Goal: Information Seeking & Learning: Learn about a topic

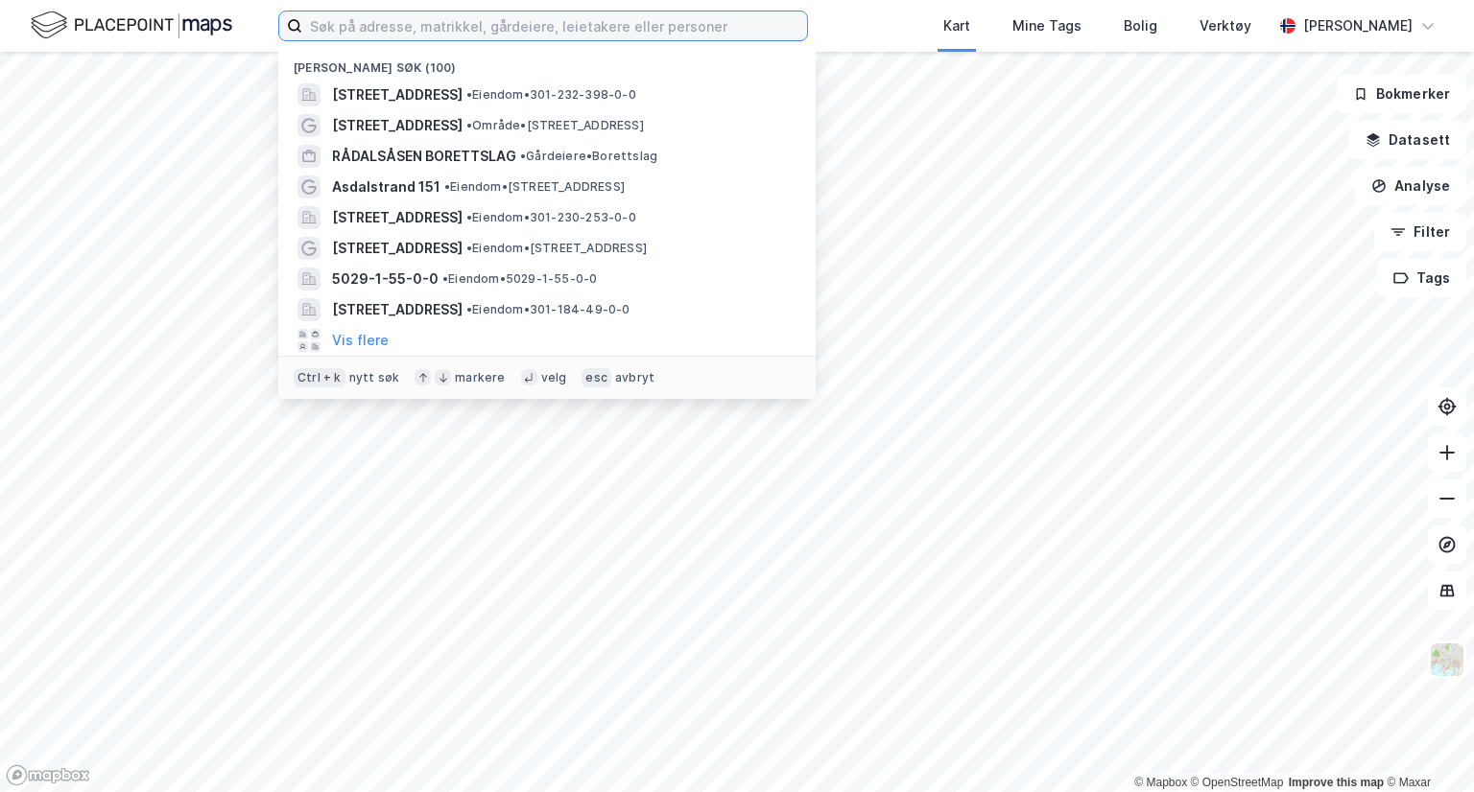
click at [399, 26] on input at bounding box center [554, 26] width 505 height 29
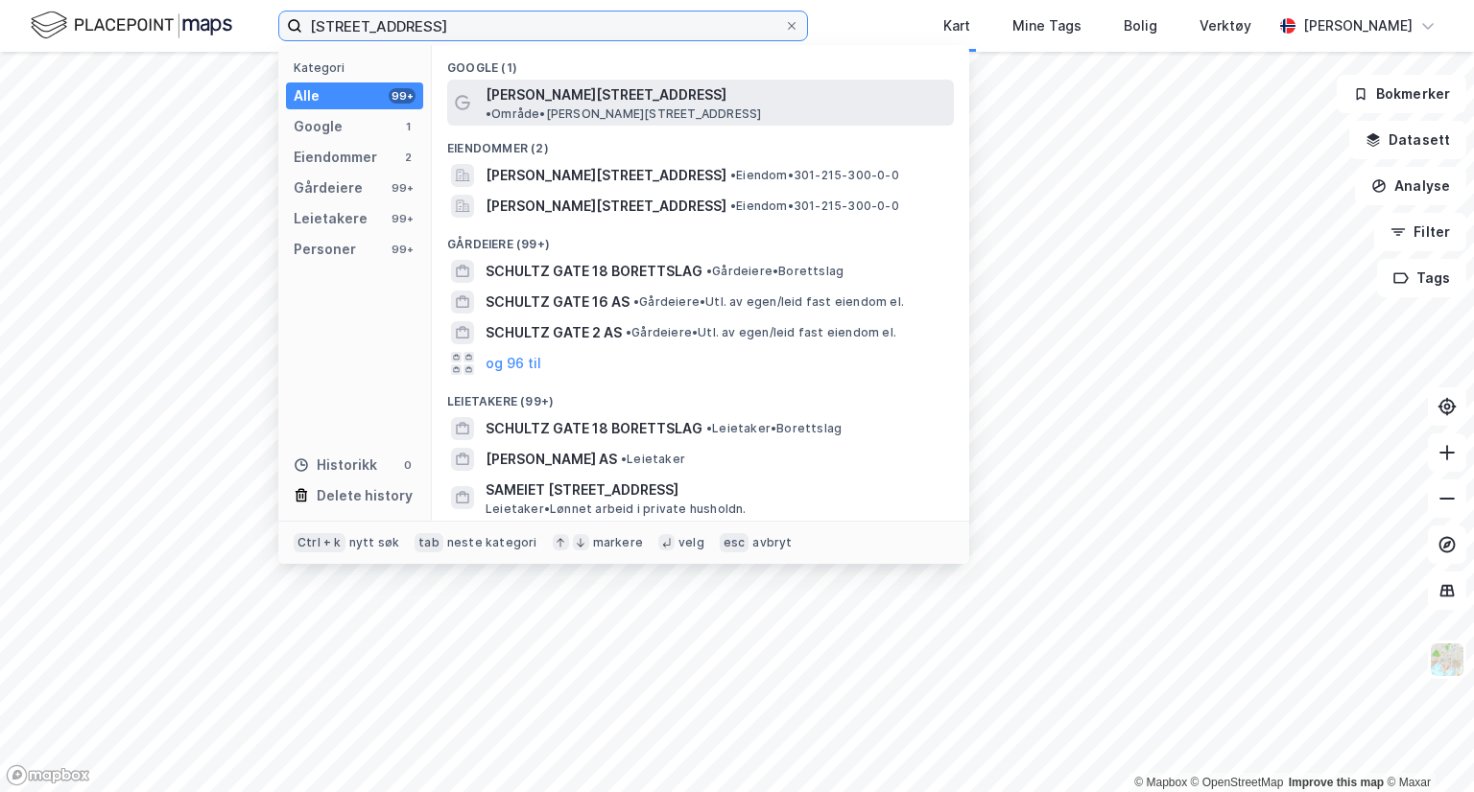
type input "schultz gate 18"
click at [655, 106] on span "• Område • Schultz' gate 18, 0365 Oslo" at bounding box center [622, 113] width 275 height 15
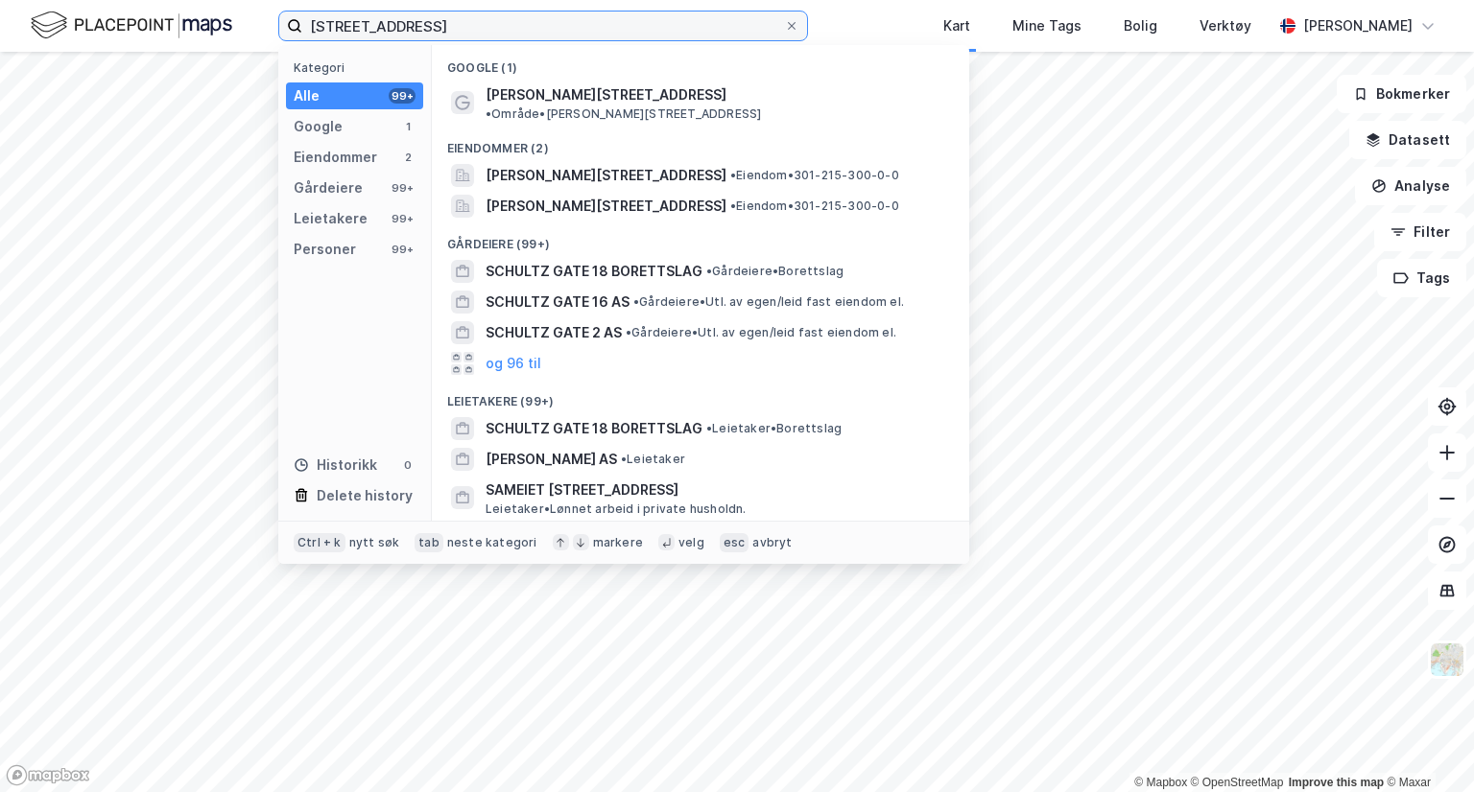
click at [504, 24] on input "schultz gate 18" at bounding box center [543, 26] width 482 height 29
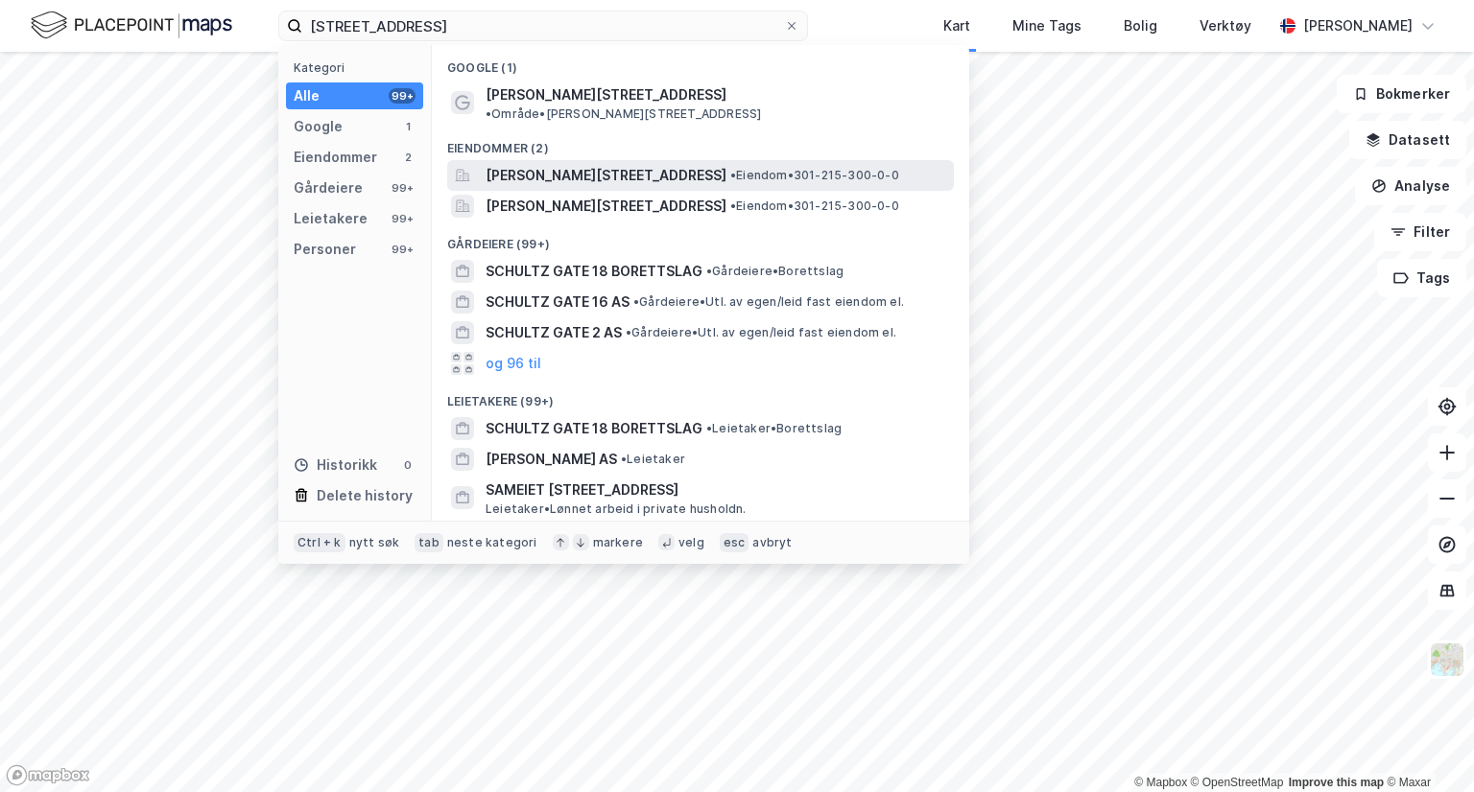
click at [544, 164] on span "Schultz' gate 18A, 0365, OSLO, OSLO" at bounding box center [605, 175] width 241 height 23
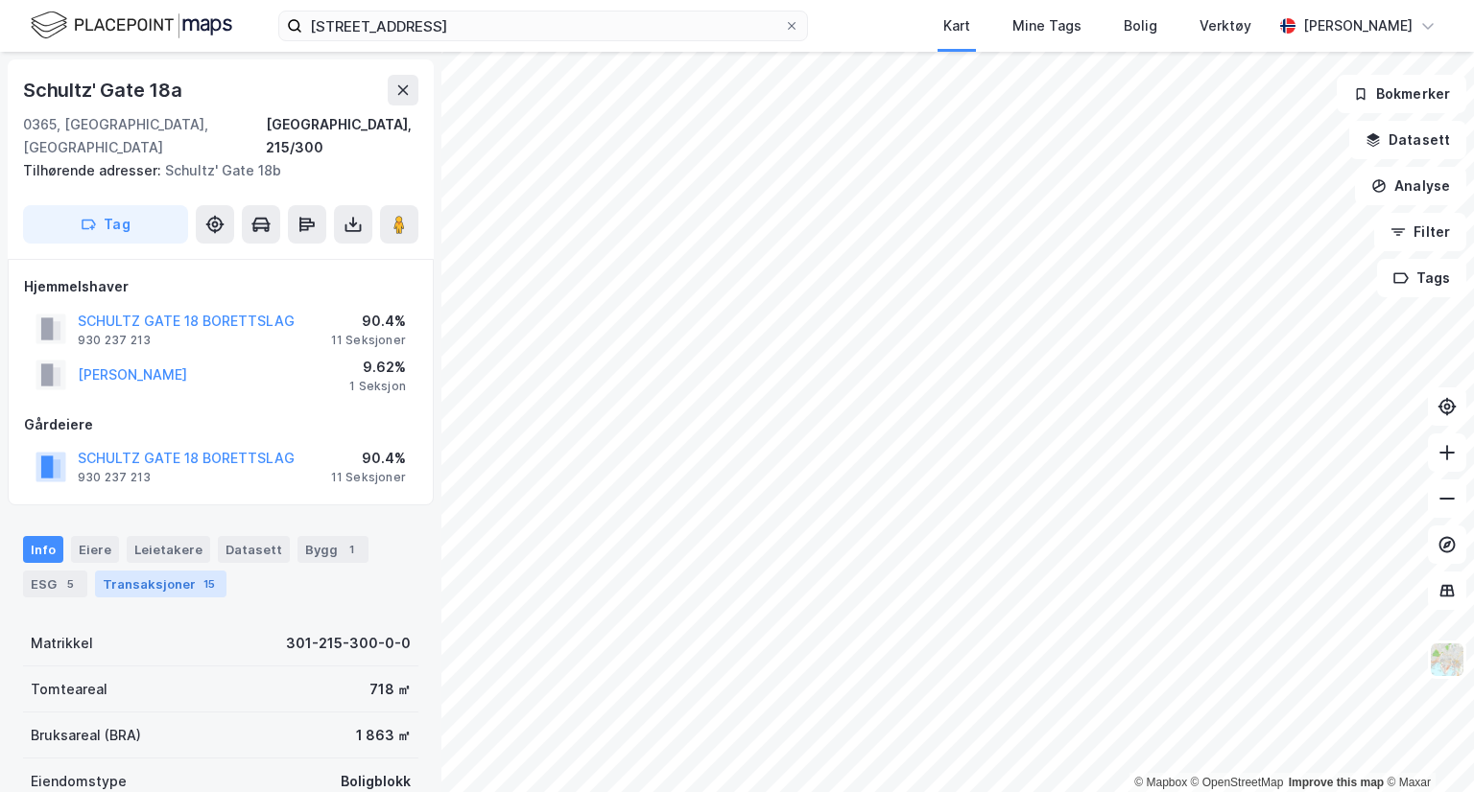
click at [147, 571] on div "Transaksjoner 15" at bounding box center [160, 584] width 131 height 27
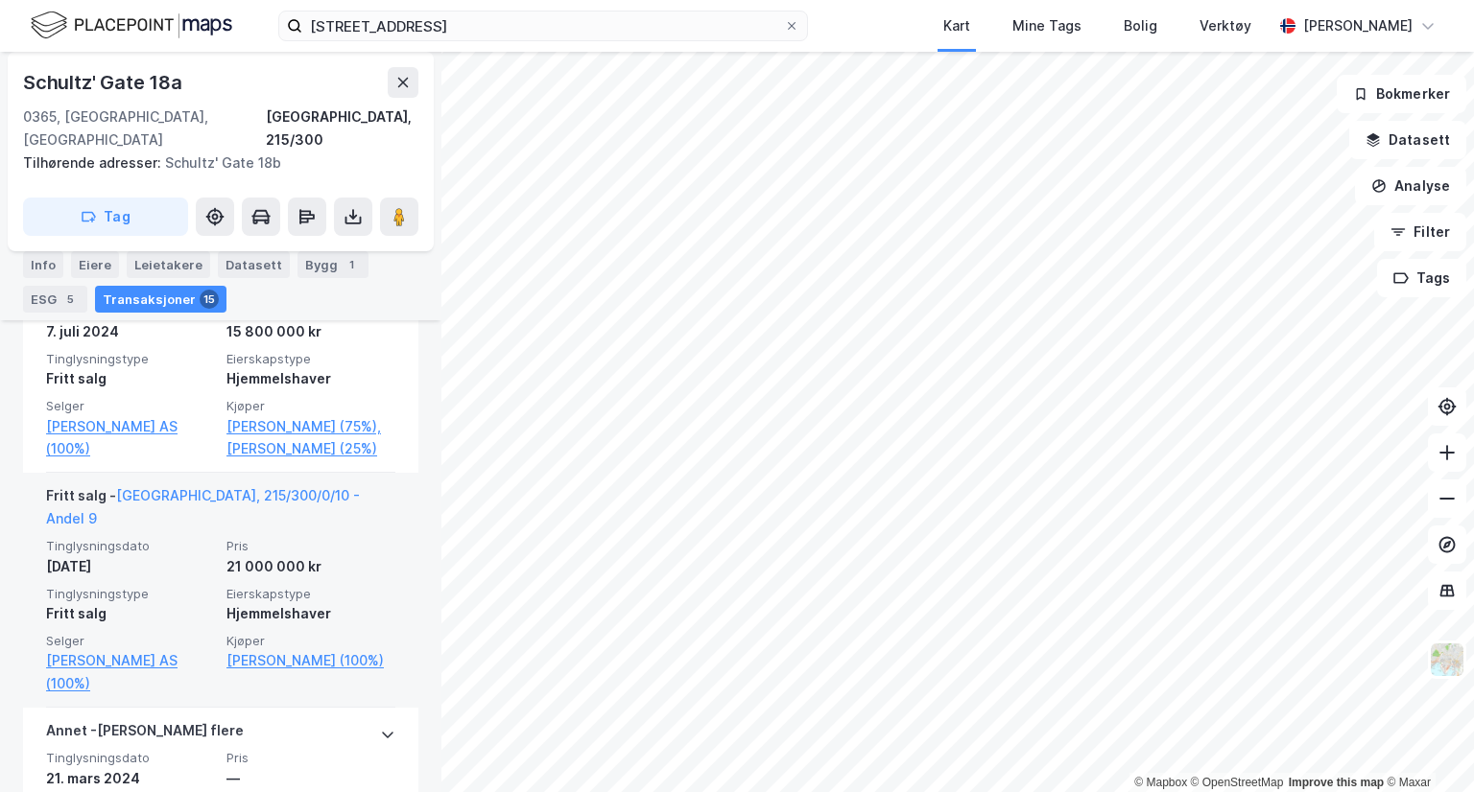
scroll to position [2341, 0]
click at [115, 649] on link "Schultz Bolig AS (100%)" at bounding box center [130, 672] width 169 height 46
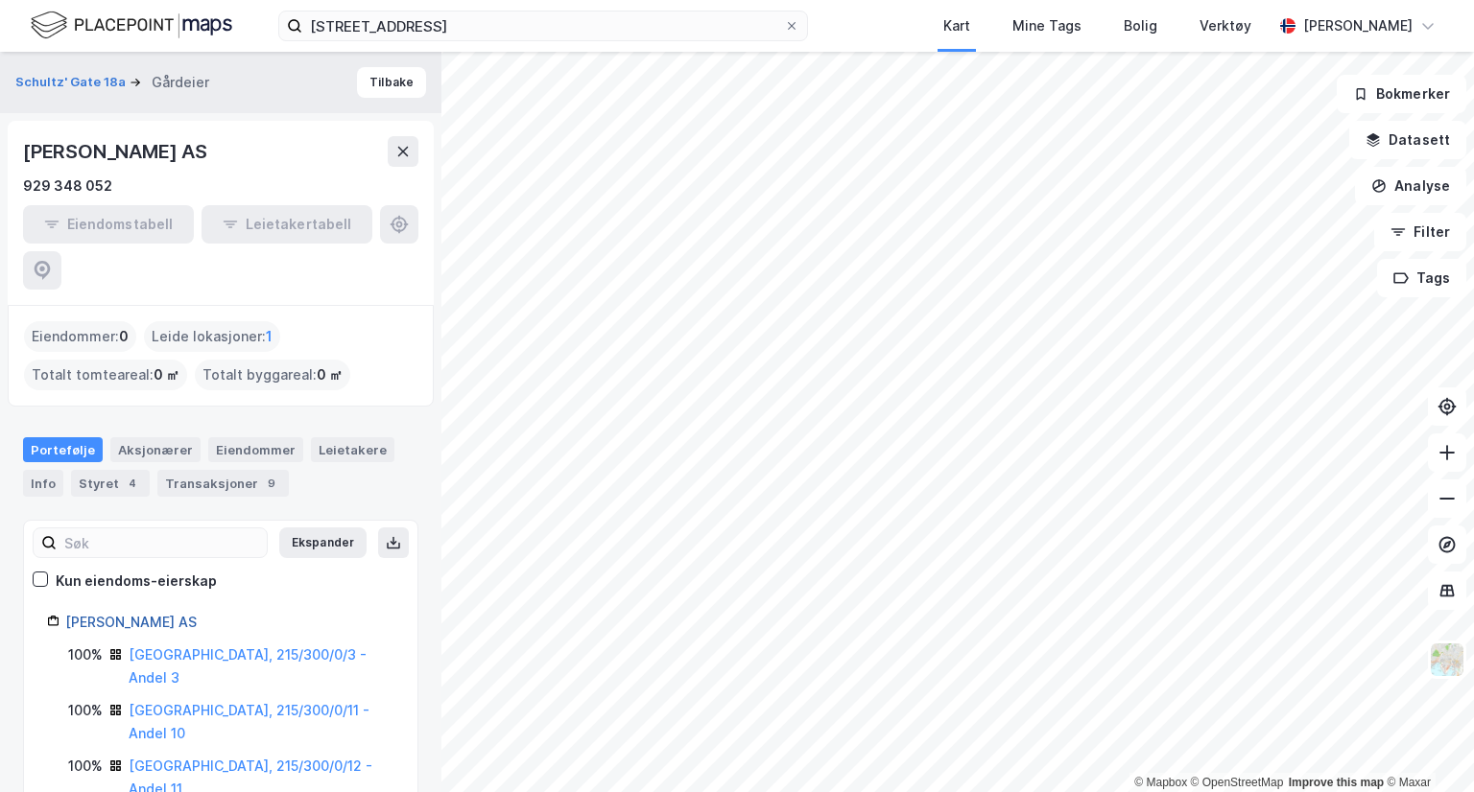
click at [130, 614] on link "Schultz Bolig AS" at bounding box center [130, 622] width 131 height 16
click at [150, 437] on div "Aksjonærer" at bounding box center [155, 449] width 90 height 25
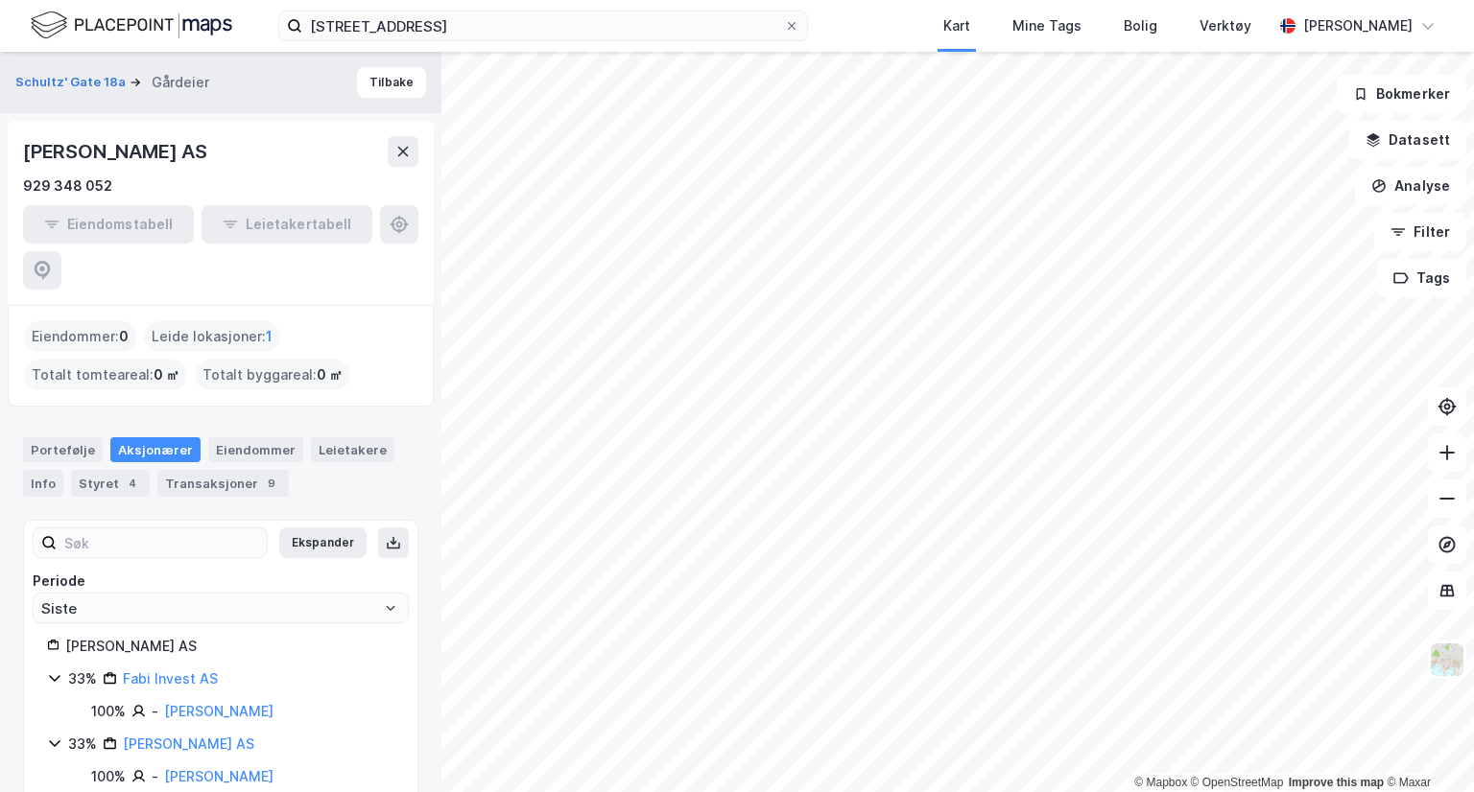
scroll to position [61, 0]
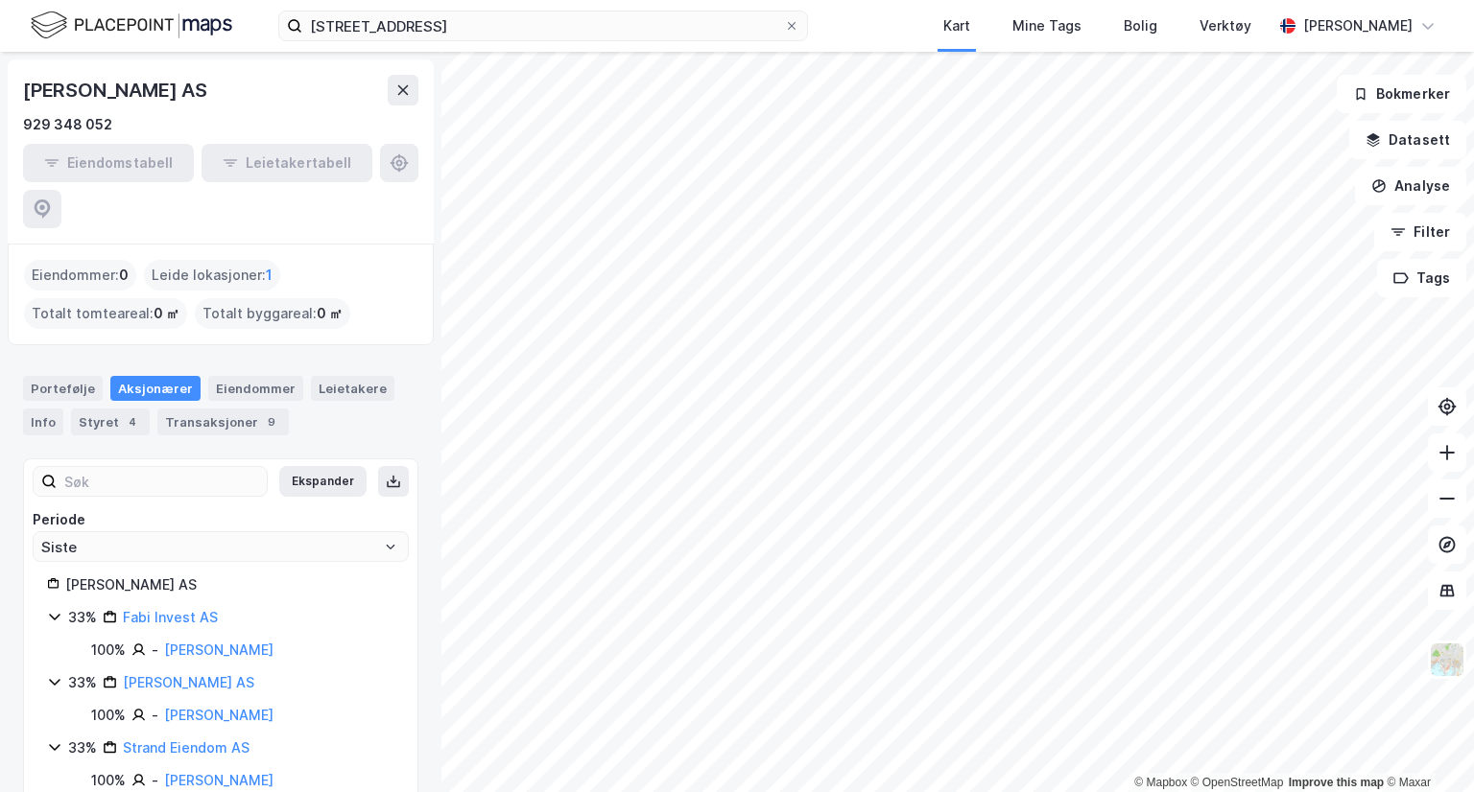
click at [113, 376] on div "Portefølje Aksjonærer Eiendommer Leietakere Info Styret 4 Transaksjoner 9" at bounding box center [220, 405] width 395 height 59
click at [111, 409] on div "Styret 4" at bounding box center [110, 422] width 79 height 27
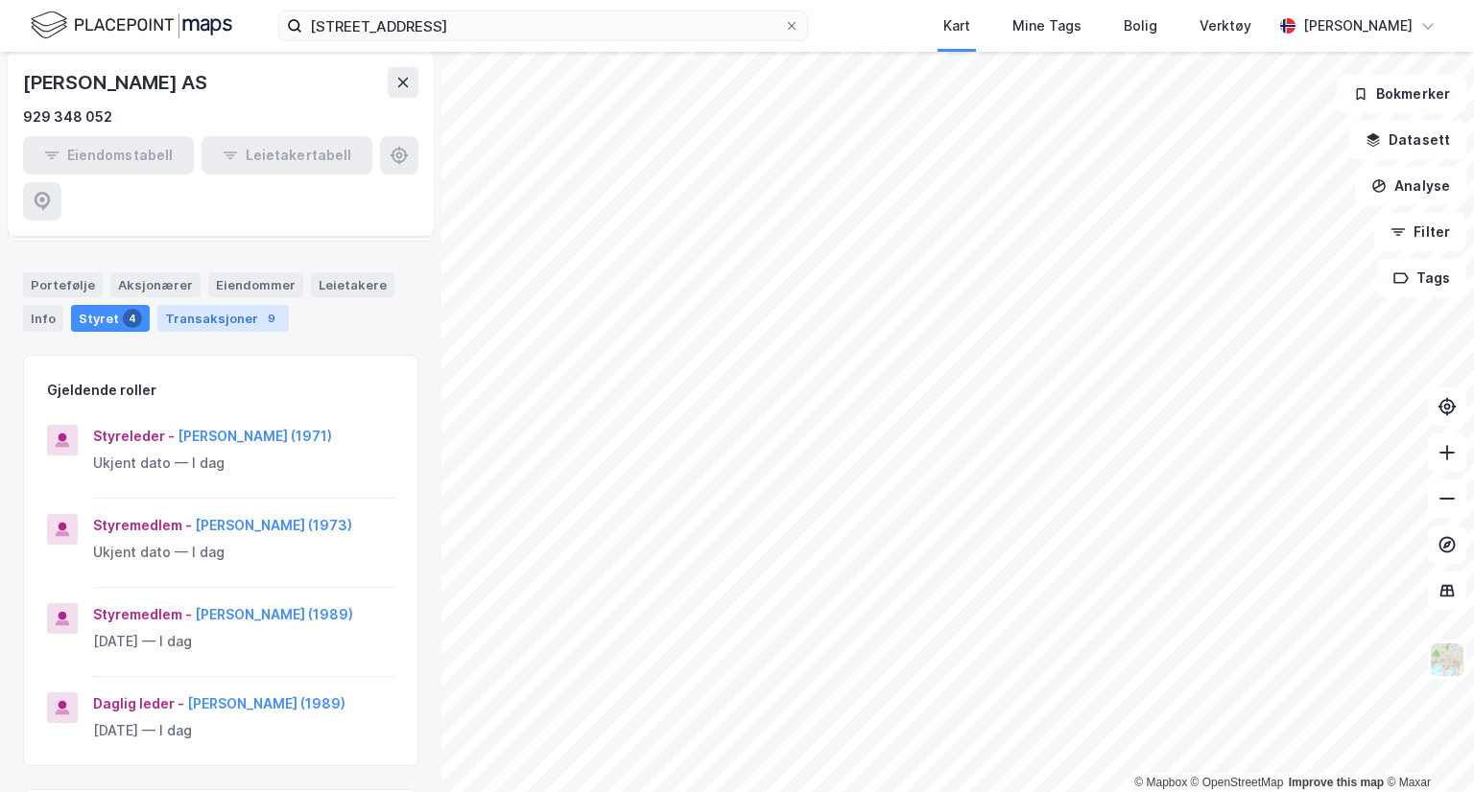
scroll to position [163, 0]
click at [141, 274] on div "Aksjonærer" at bounding box center [155, 286] width 90 height 25
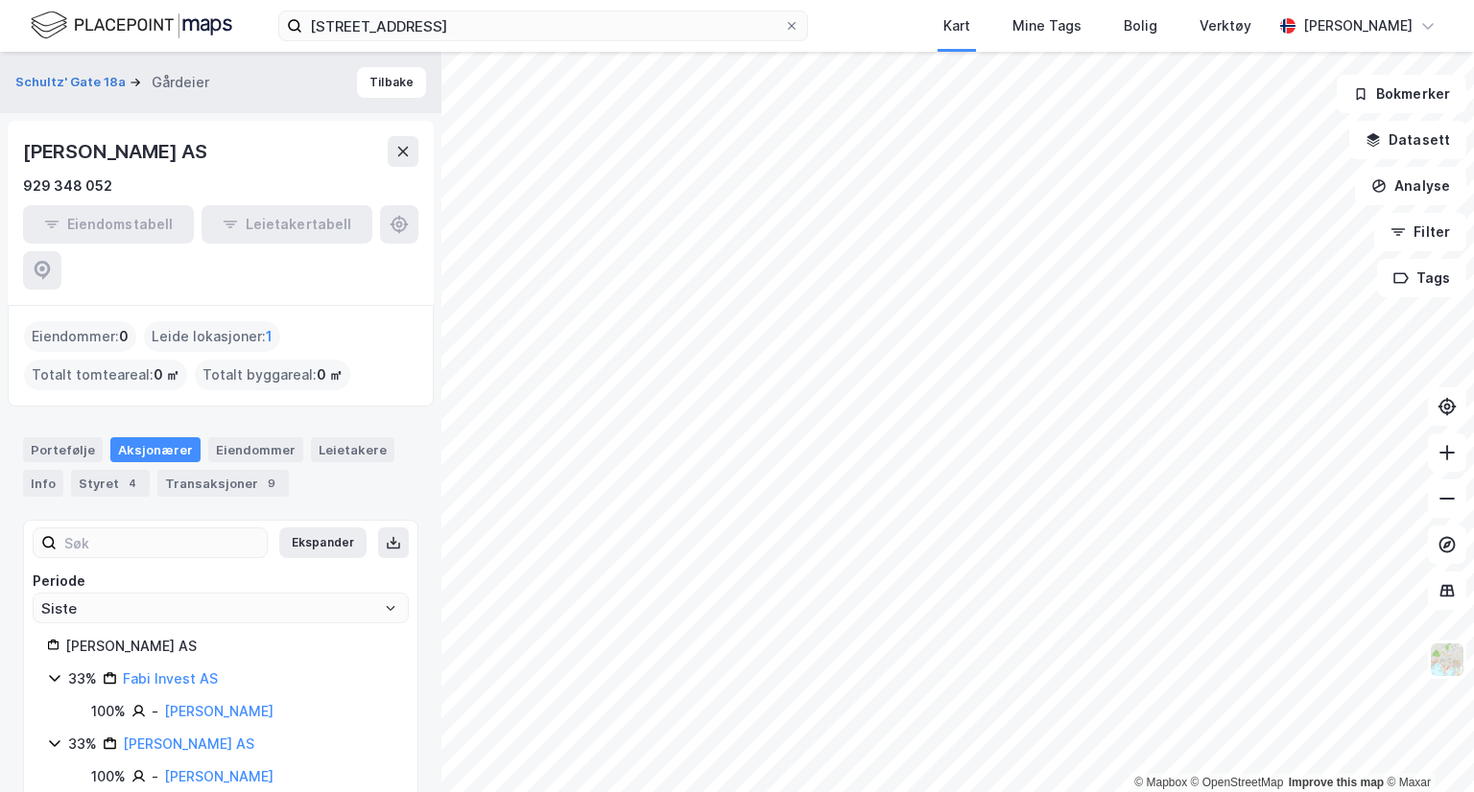
scroll to position [61, 0]
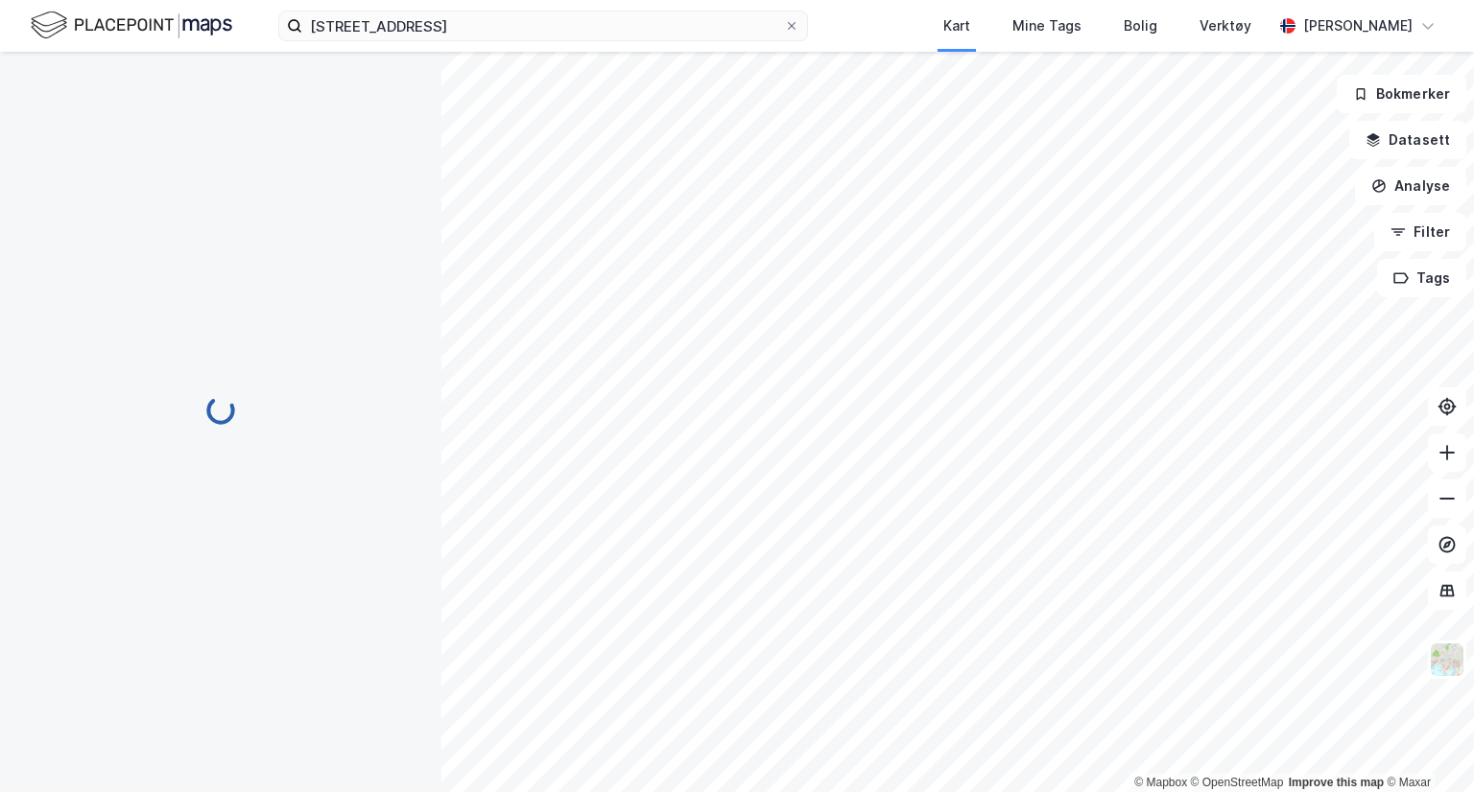
scroll to position [44, 0]
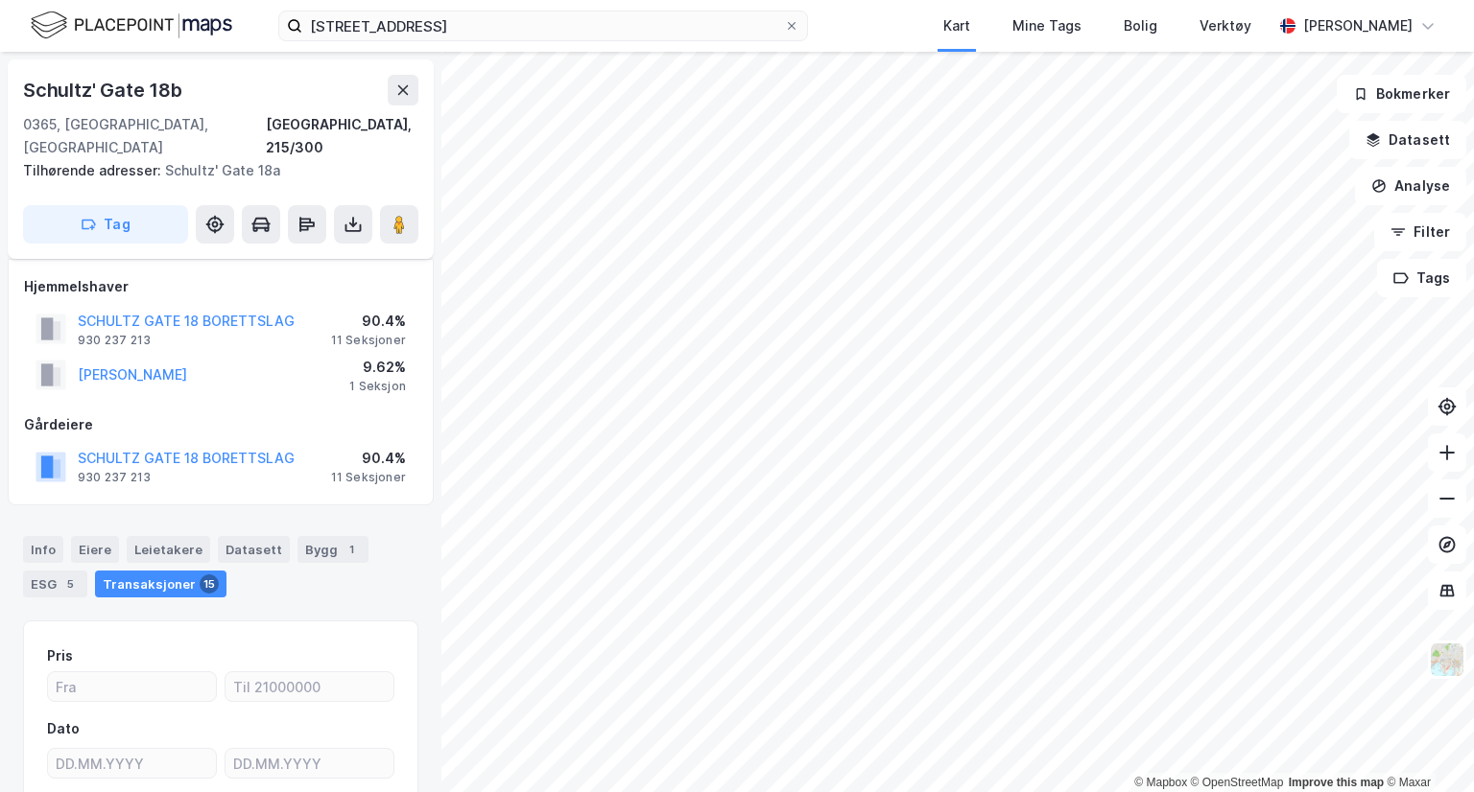
scroll to position [44, 0]
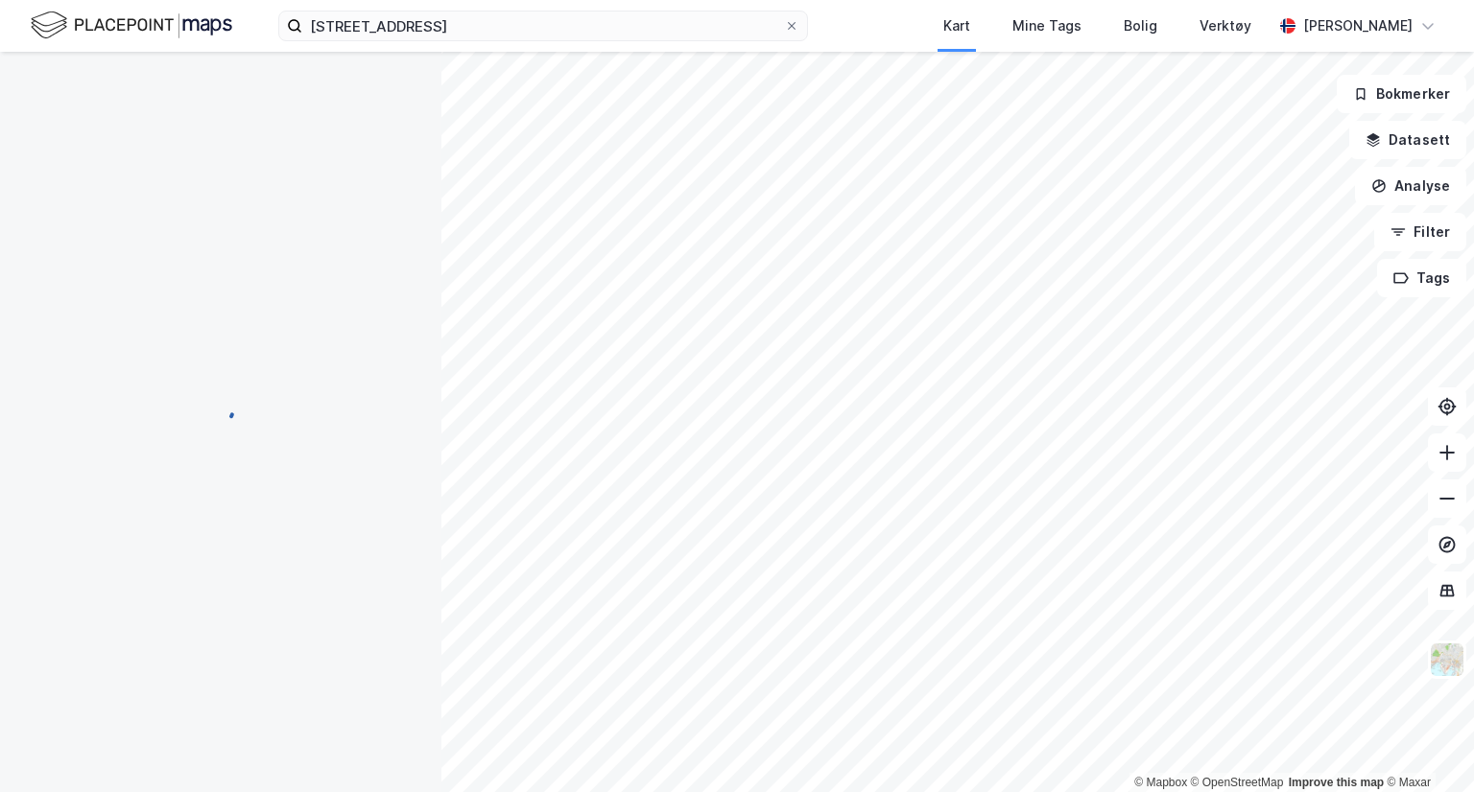
scroll to position [69, 0]
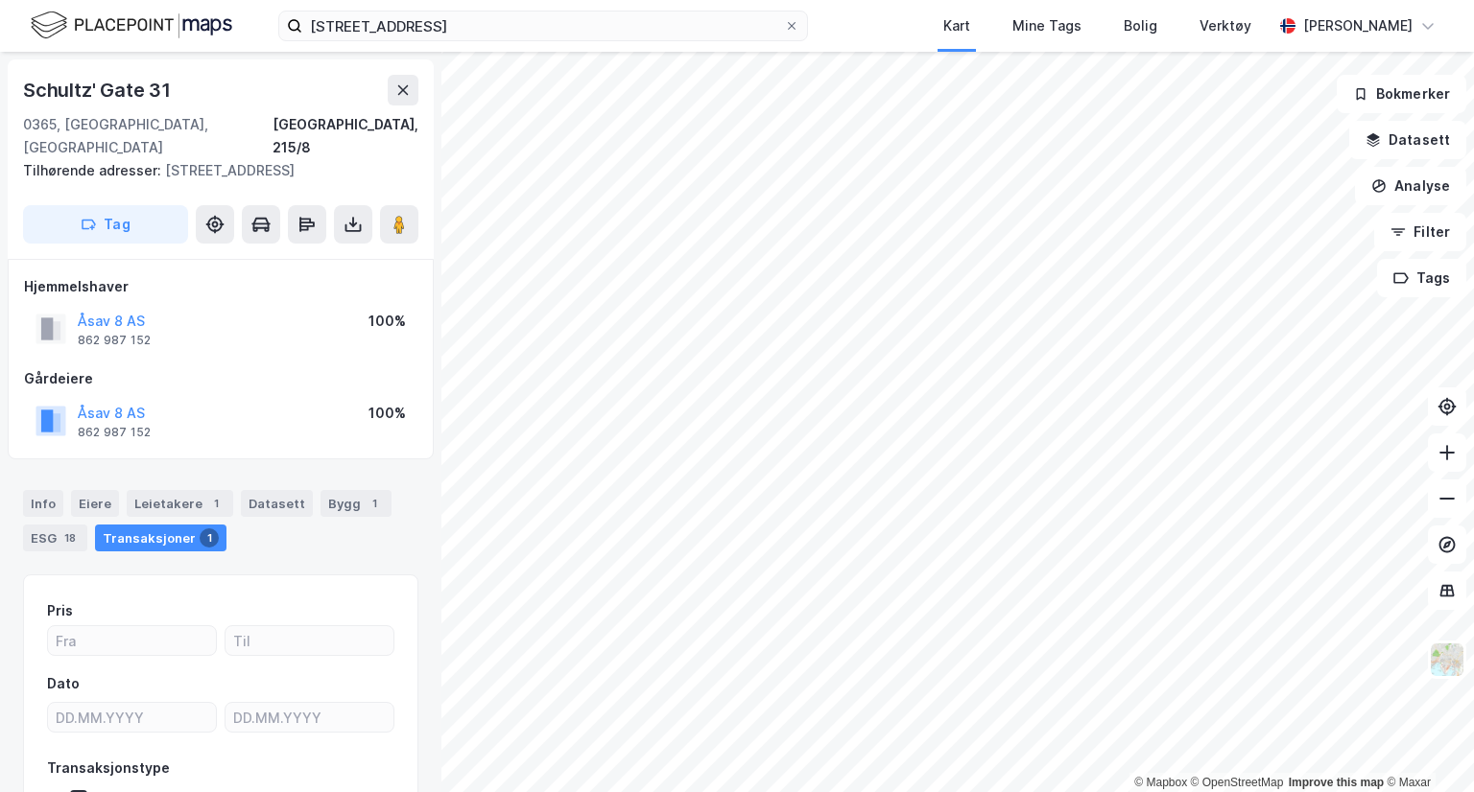
scroll to position [10, 0]
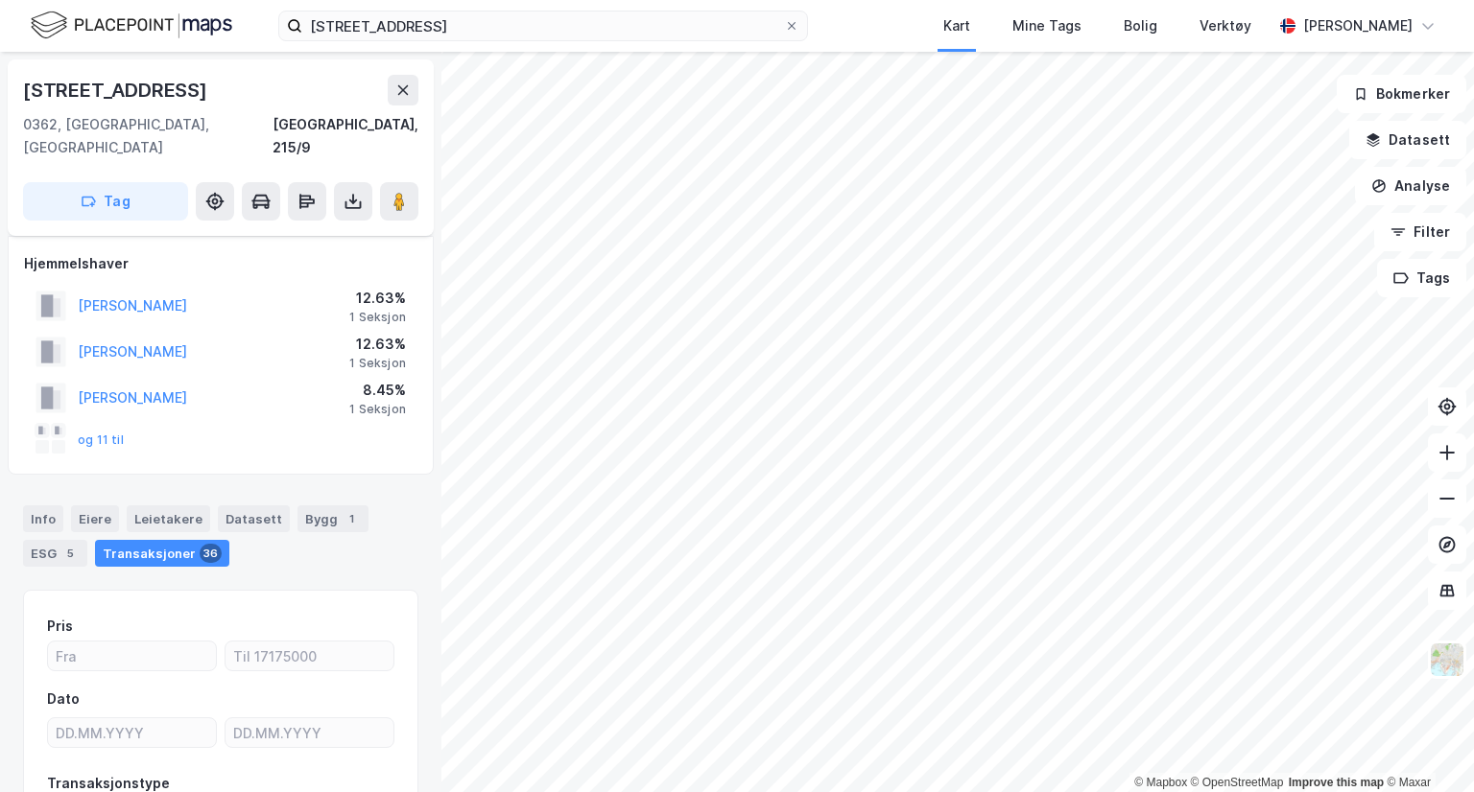
scroll to position [10, 0]
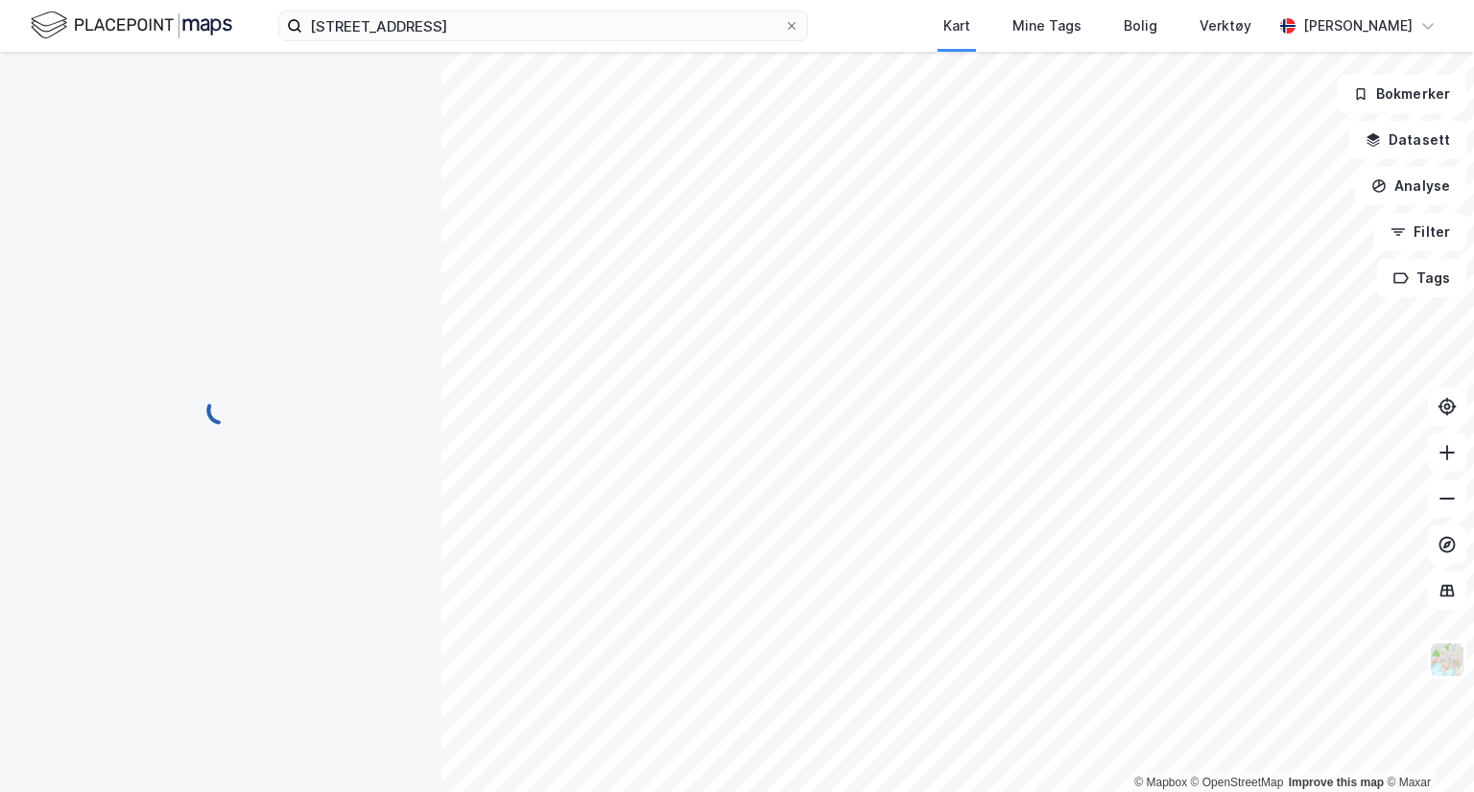
scroll to position [10, 0]
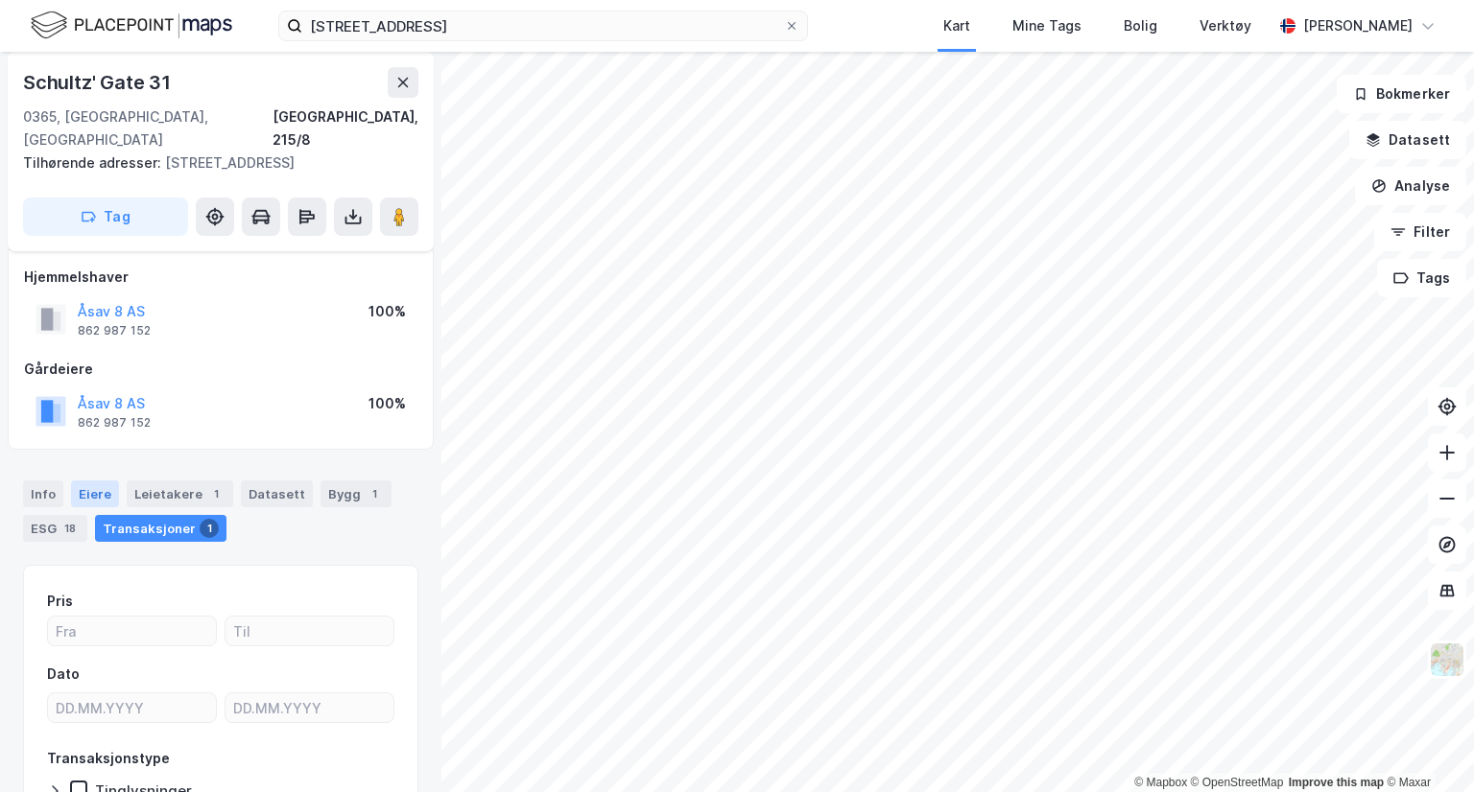
click at [95, 481] on div "Eiere" at bounding box center [95, 494] width 48 height 27
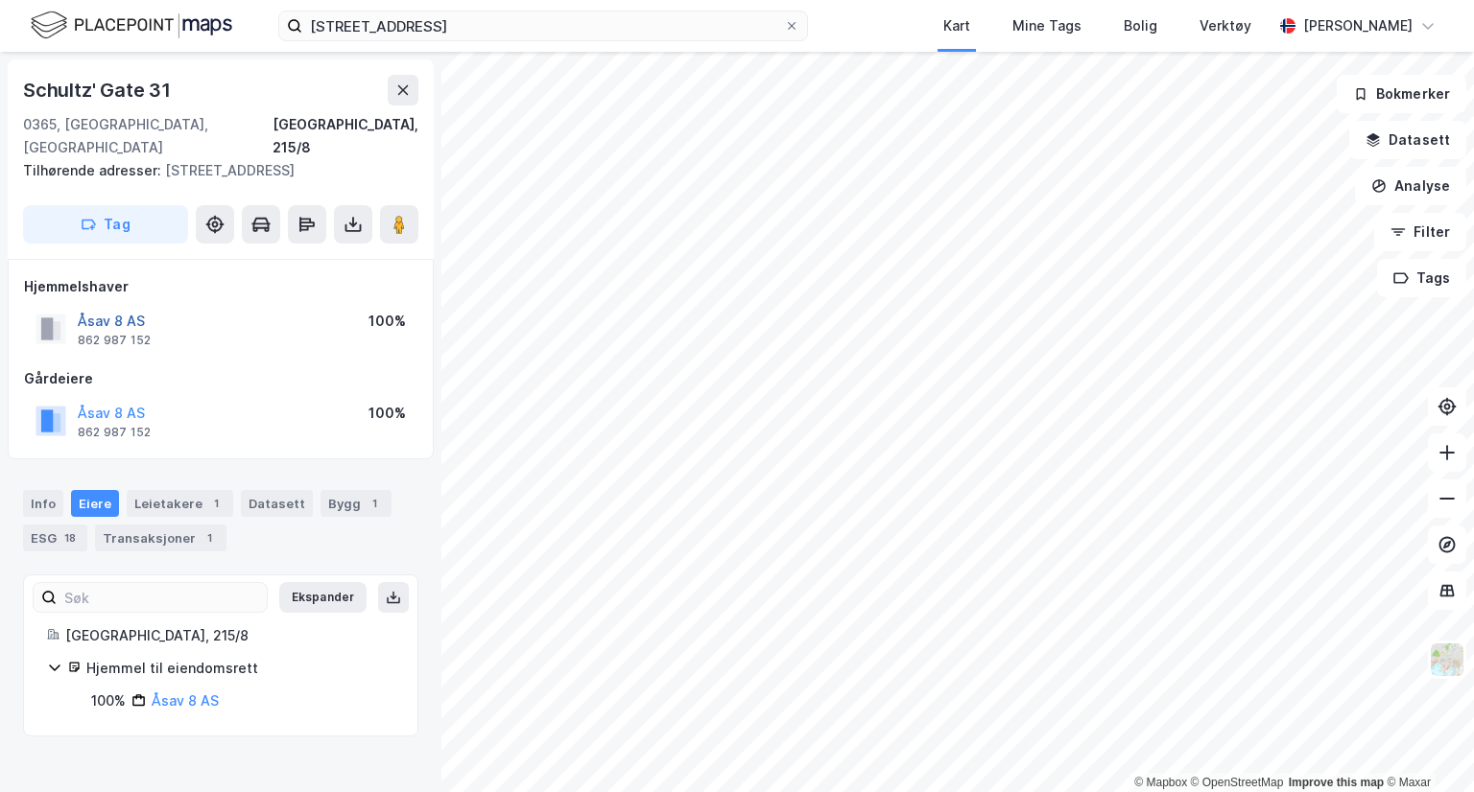
click at [0, 0] on button "Åsav 8 AS" at bounding box center [0, 0] width 0 height 0
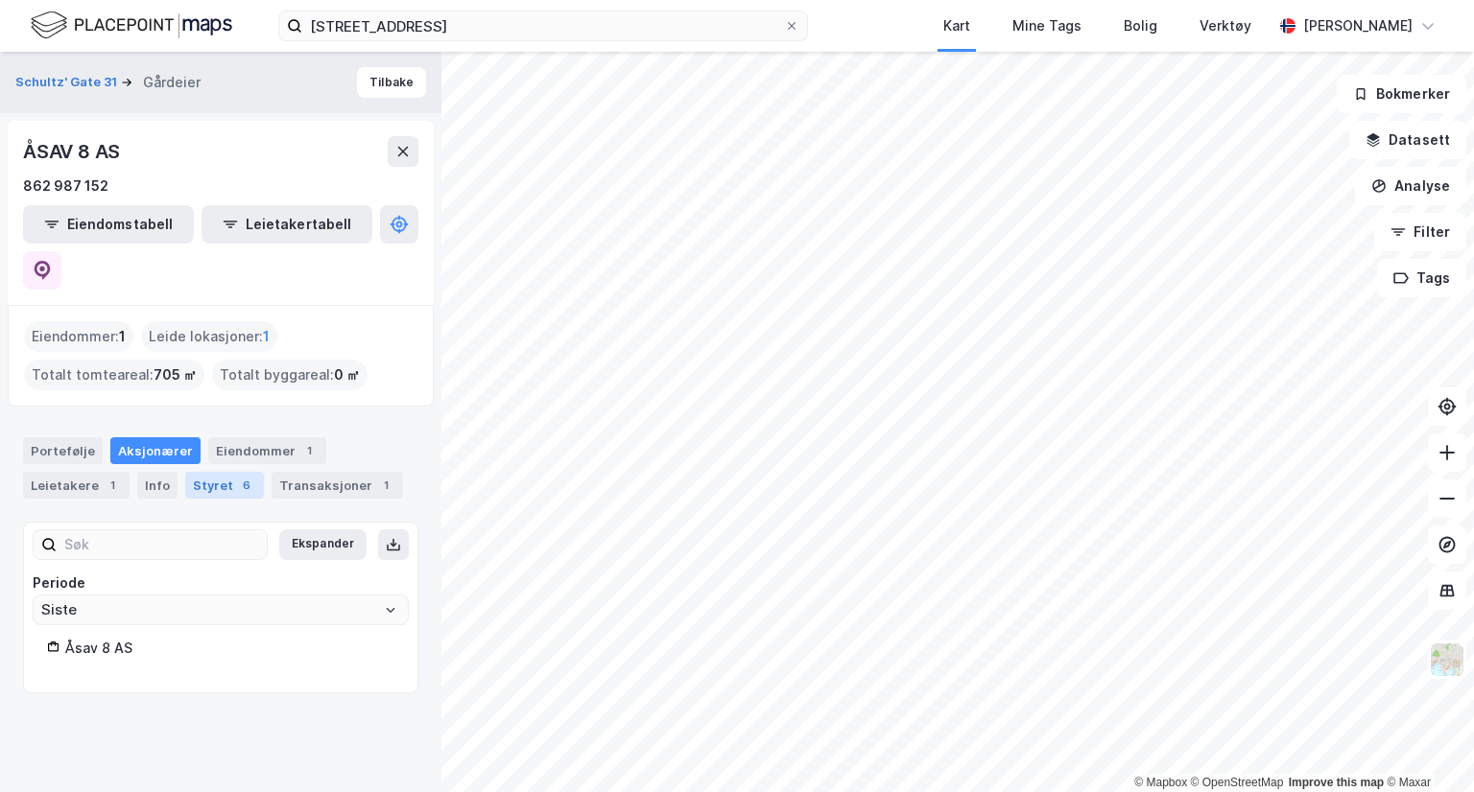
click at [200, 472] on div "Styret 6" at bounding box center [224, 485] width 79 height 27
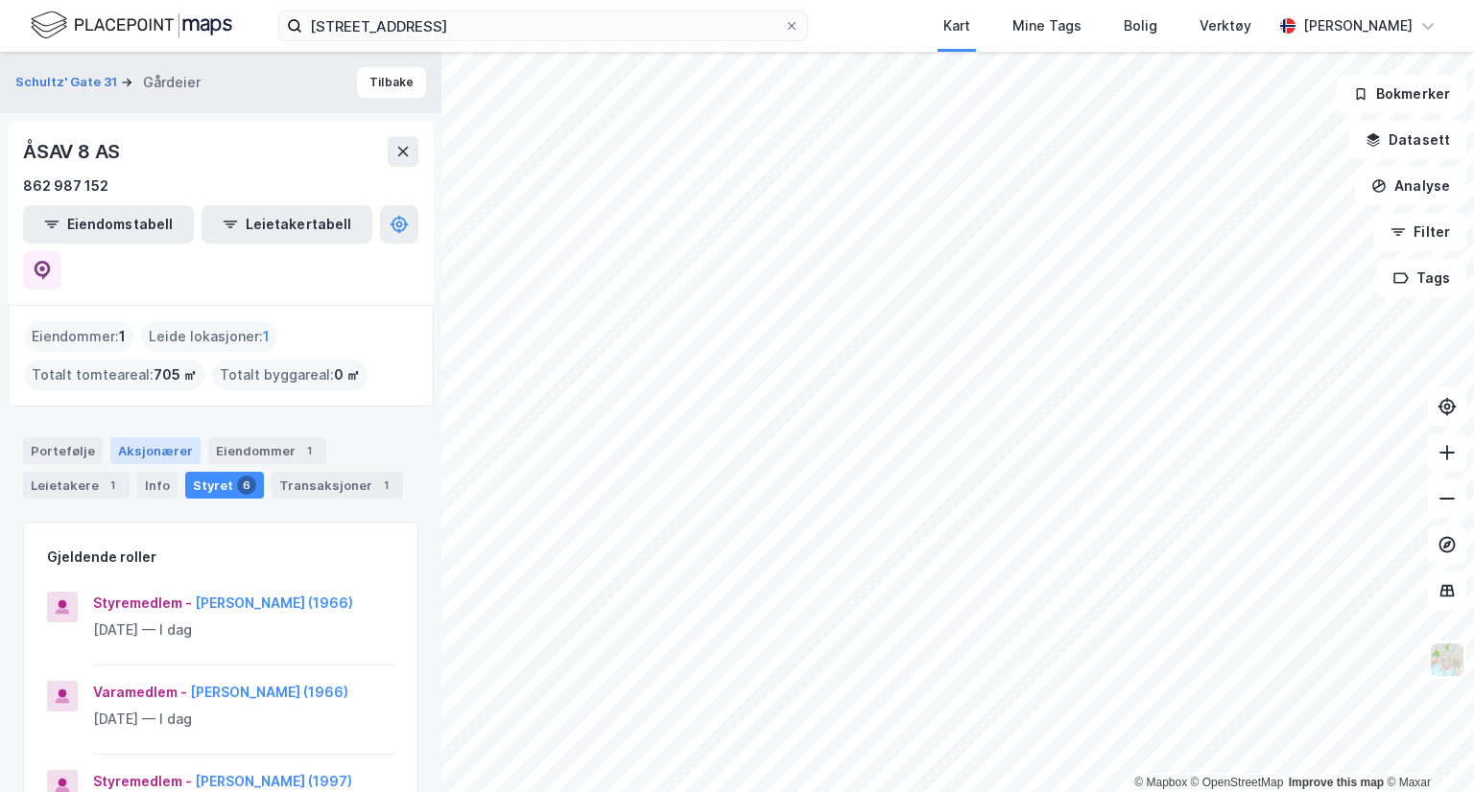
click at [128, 437] on div "Aksjonærer" at bounding box center [155, 450] width 90 height 27
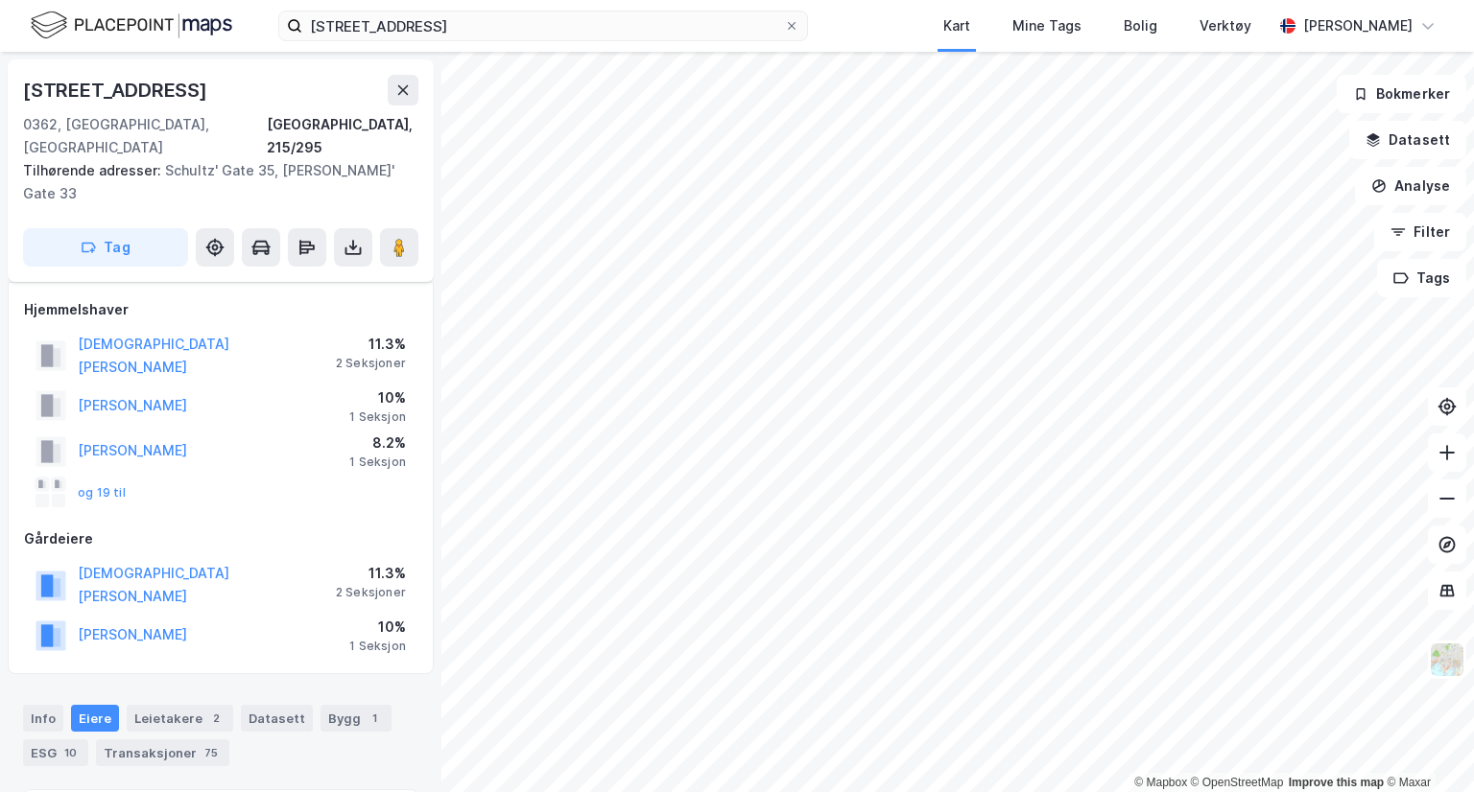
scroll to position [10, 0]
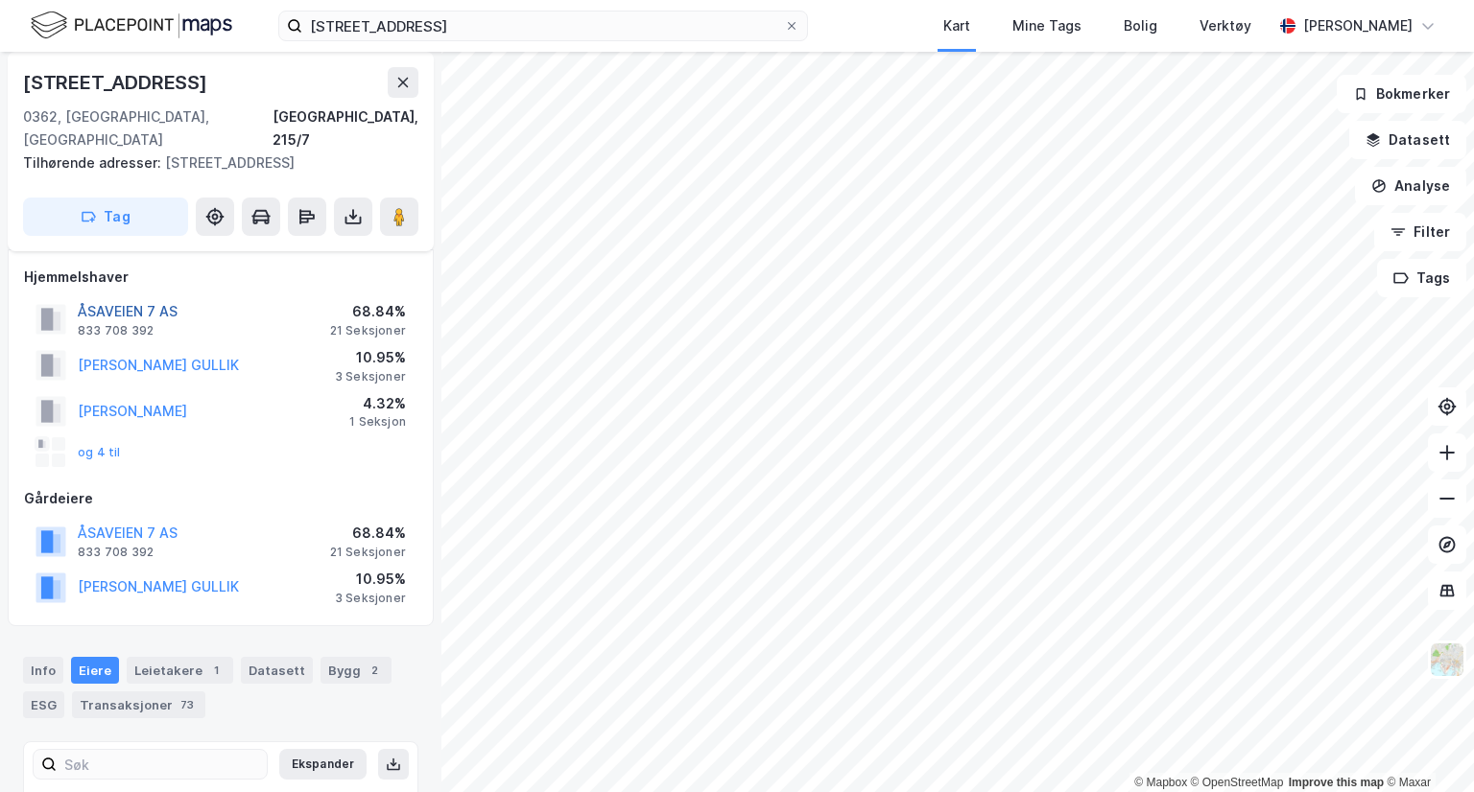
click at [0, 0] on button "ÅSAVEIEN 7 AS" at bounding box center [0, 0] width 0 height 0
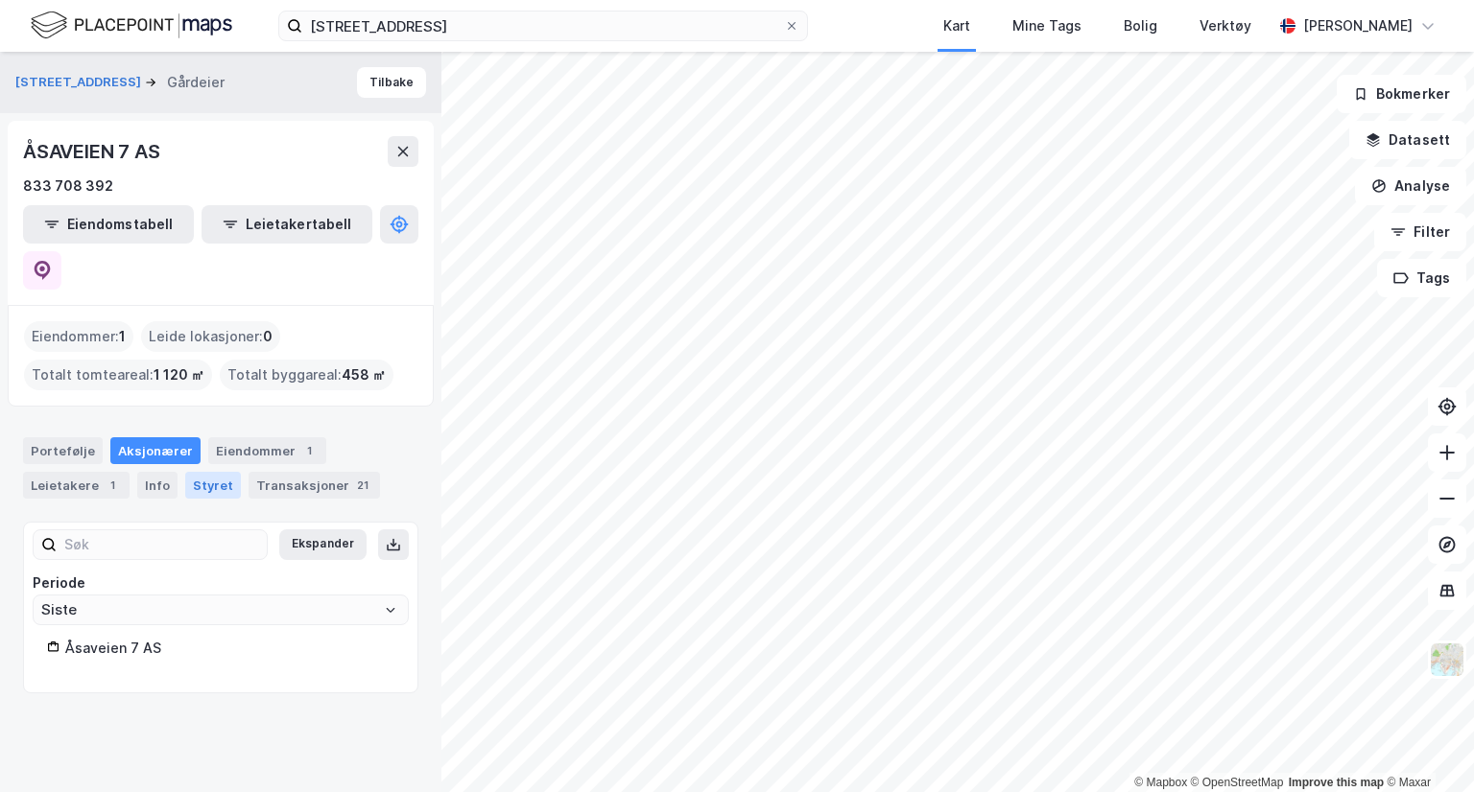
click at [189, 472] on div "Styret" at bounding box center [213, 485] width 56 height 27
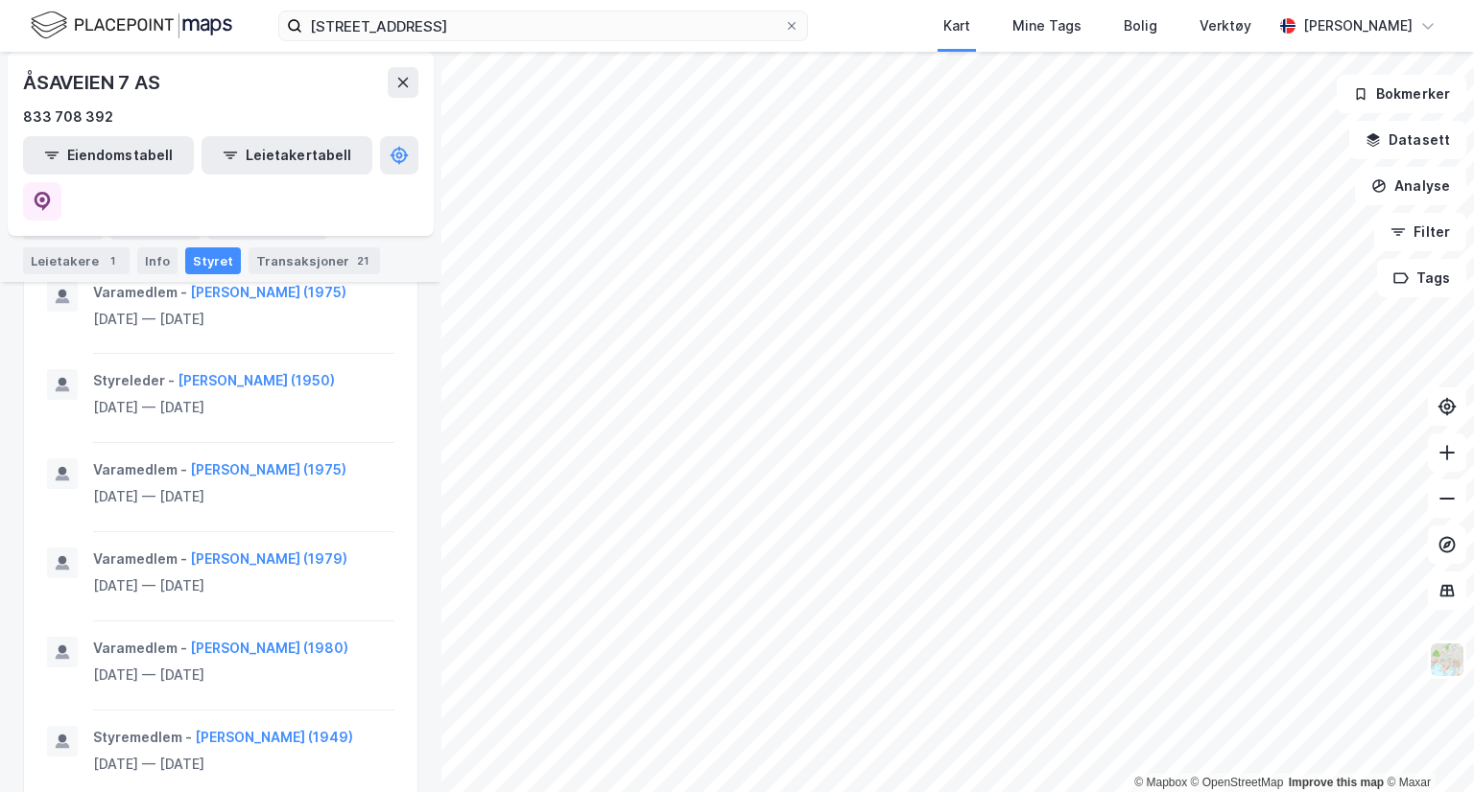
scroll to position [540, 0]
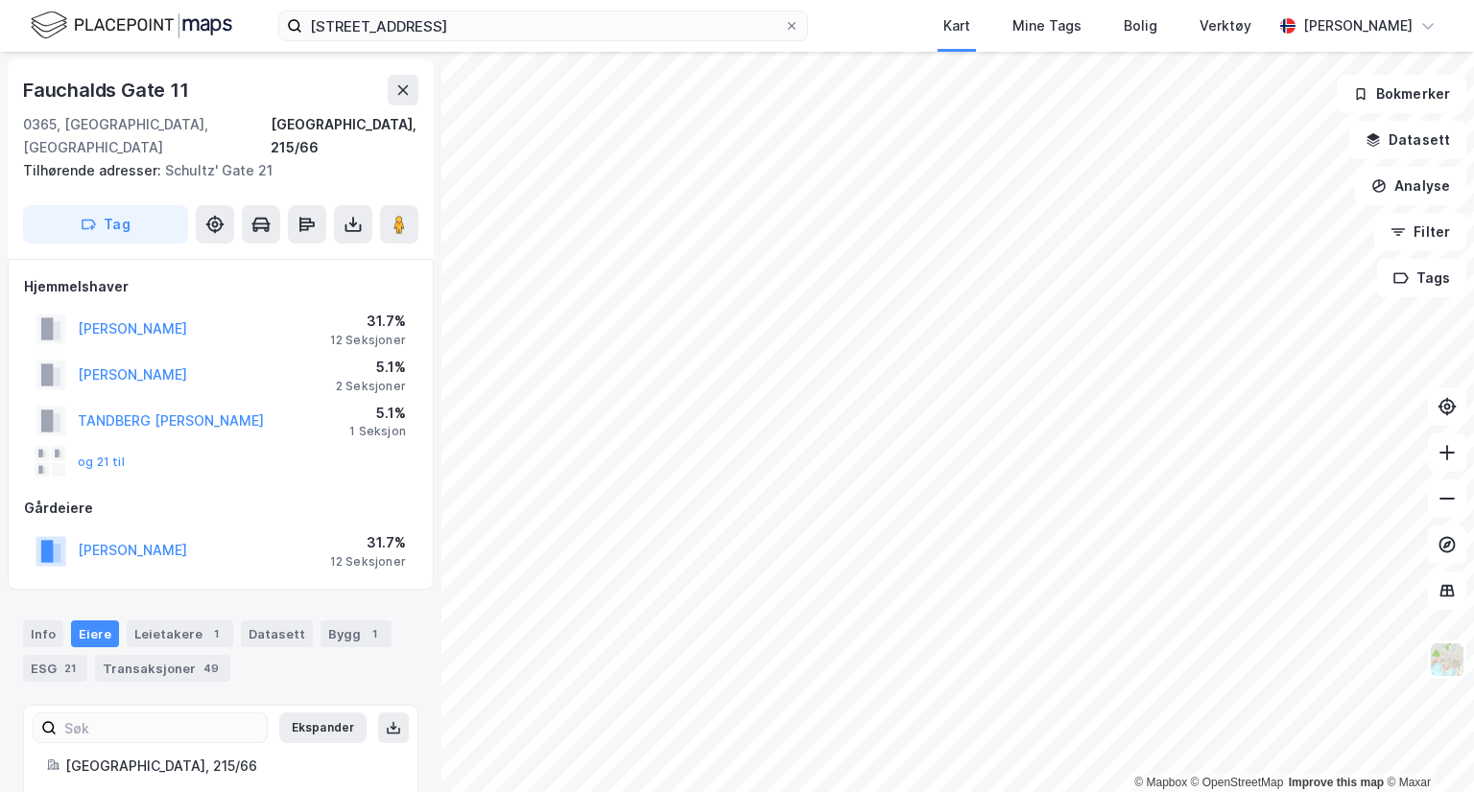
scroll to position [10, 0]
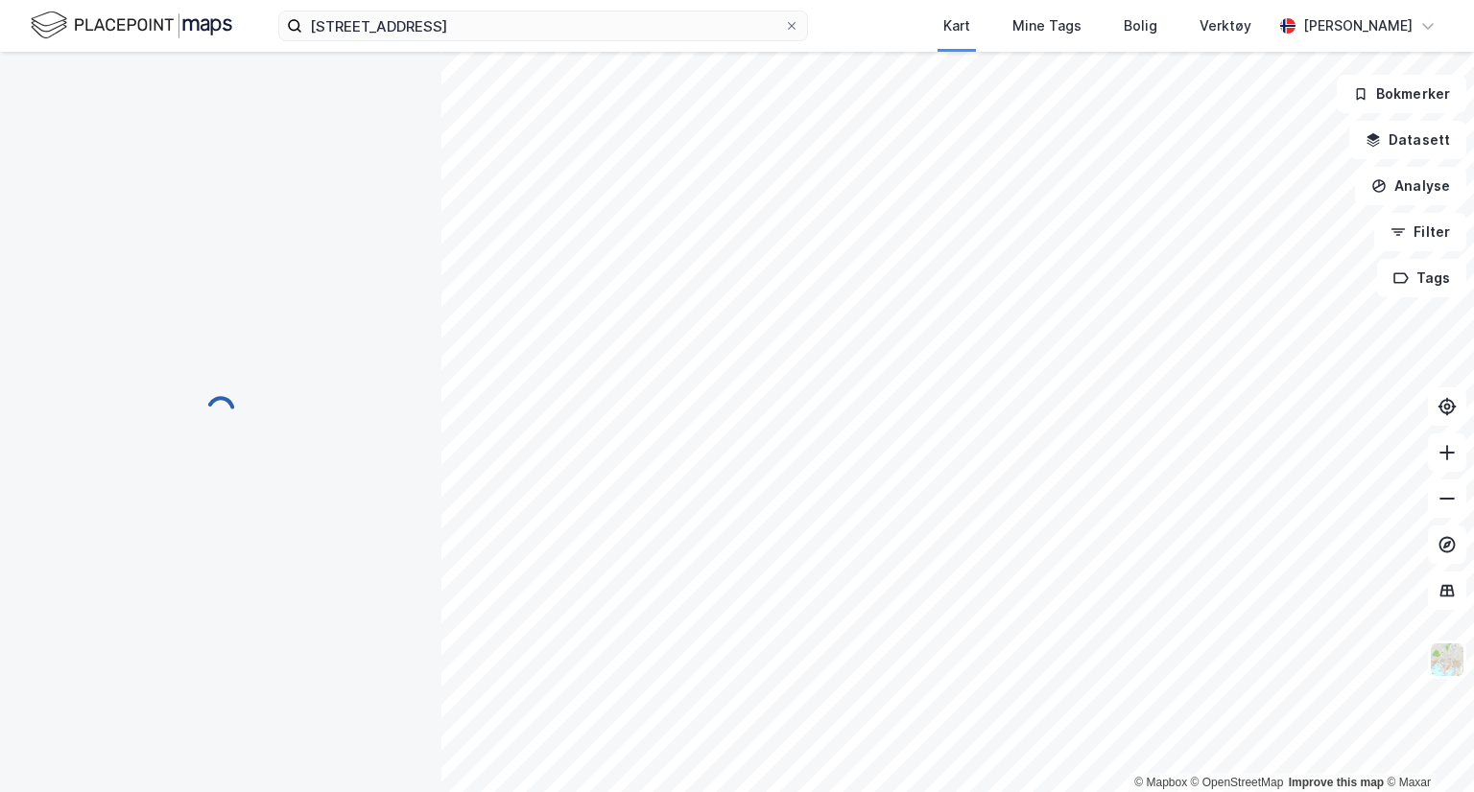
scroll to position [10, 0]
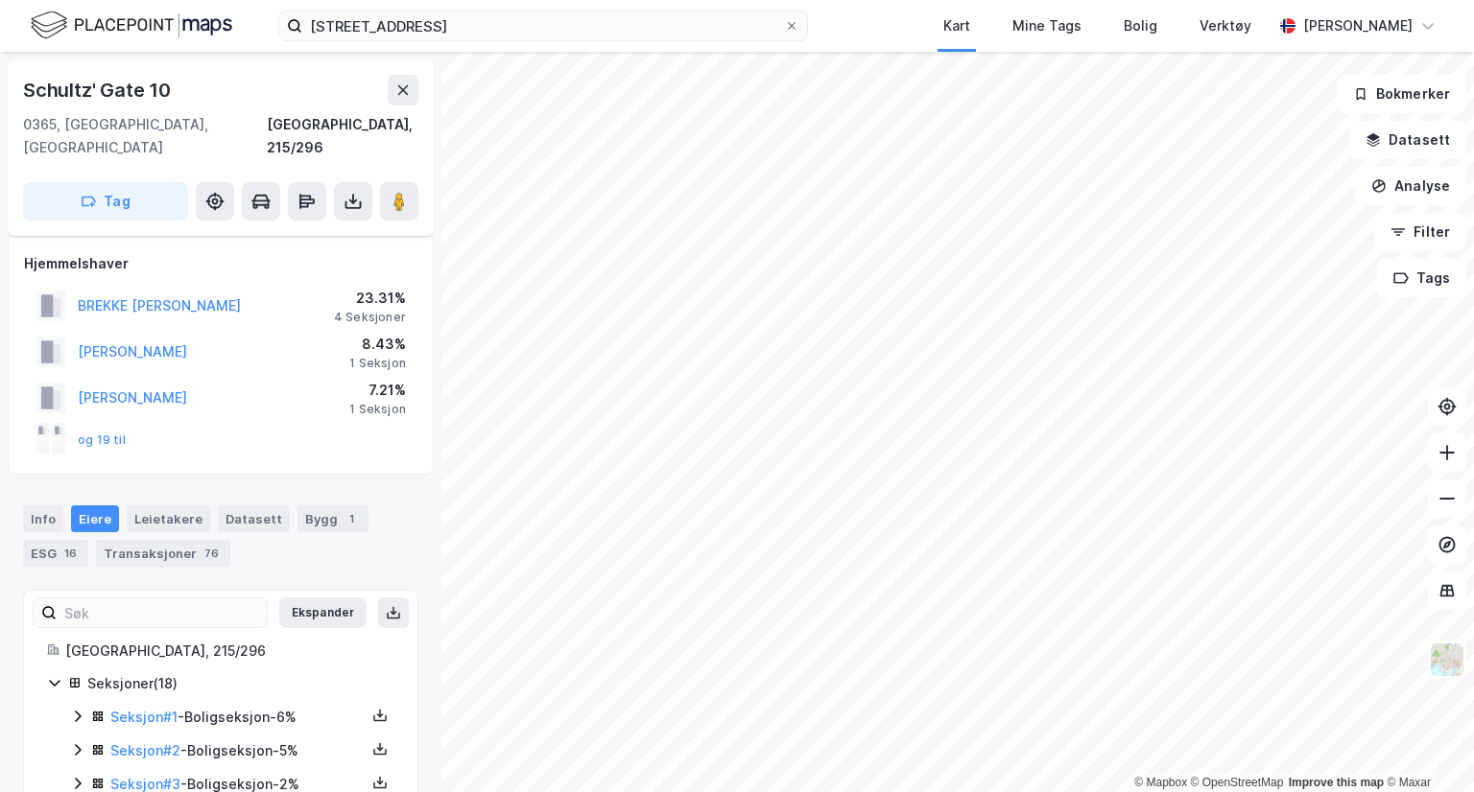
scroll to position [10, 0]
